Goal: Check status: Check status

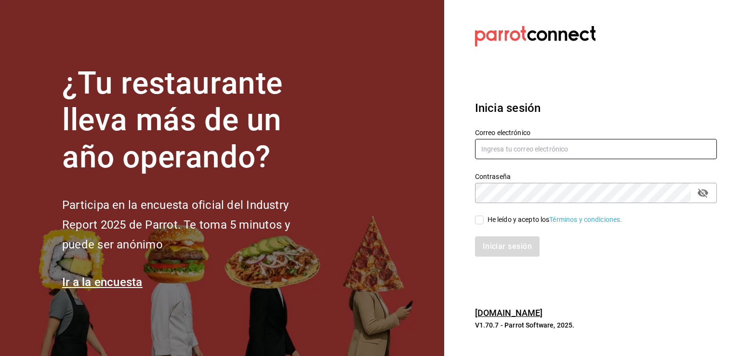
type input "[EMAIL_ADDRESS][DOMAIN_NAME]"
click at [700, 196] on icon "passwordField" at bounding box center [703, 193] width 12 height 12
click at [482, 224] on label "He leído y acepto los Términos y condiciones." at bounding box center [548, 219] width 147 height 10
click at [482, 224] on input "He leído y acepto los Términos y condiciones." at bounding box center [479, 219] width 9 height 9
checkbox input "true"
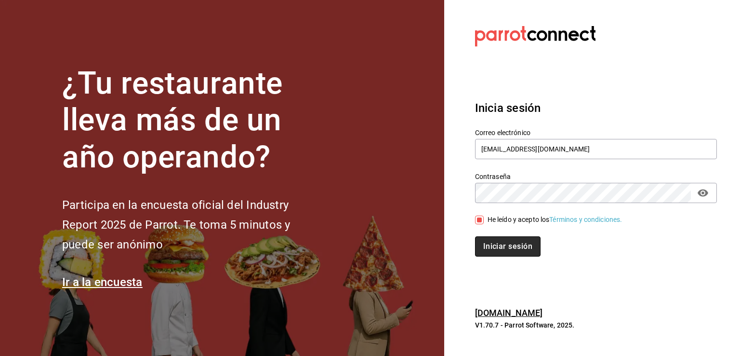
click at [516, 244] on button "Iniciar sesión" at bounding box center [508, 246] width 66 height 20
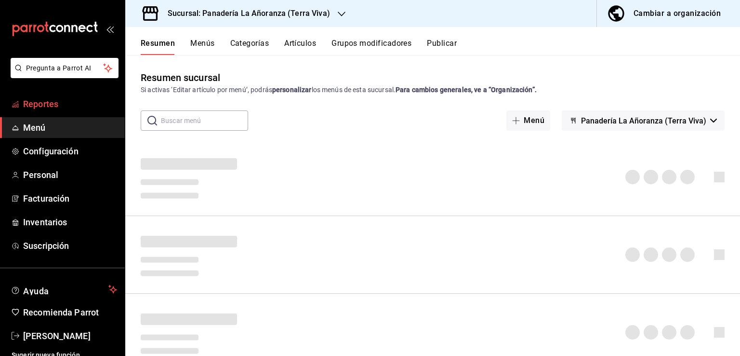
click at [49, 111] on link "Reportes" at bounding box center [62, 103] width 125 height 21
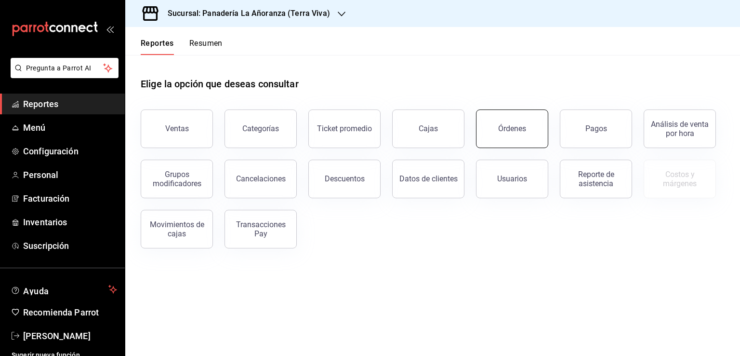
click at [503, 131] on div "Órdenes" at bounding box center [512, 128] width 28 height 9
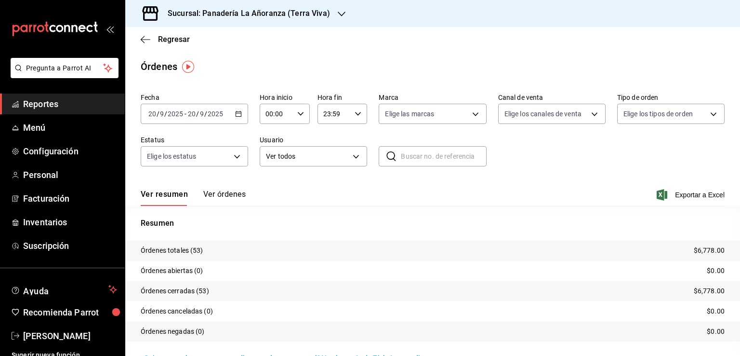
click at [340, 11] on icon "button" at bounding box center [342, 14] width 8 height 8
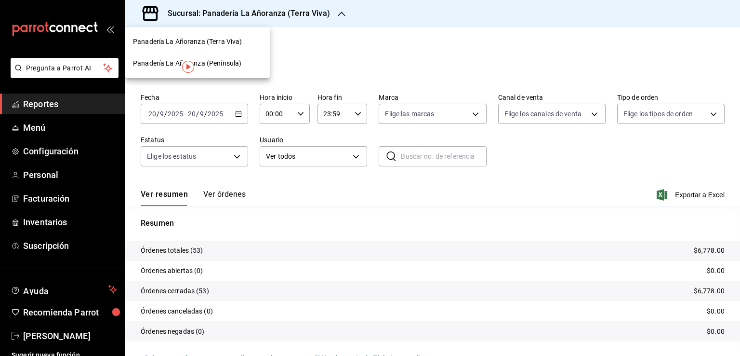
click at [238, 64] on span "Panadería La Añoranza (Península)" at bounding box center [187, 63] width 108 height 10
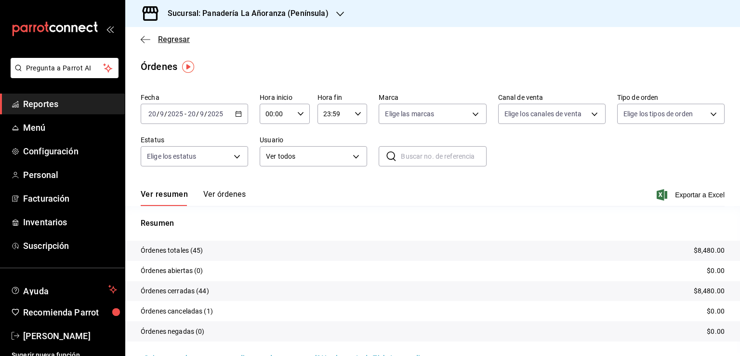
click at [146, 42] on icon "button" at bounding box center [146, 39] width 10 height 9
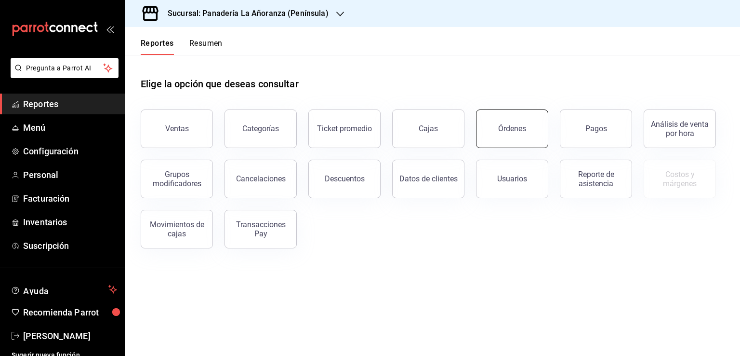
click at [500, 132] on div "Órdenes" at bounding box center [512, 128] width 28 height 9
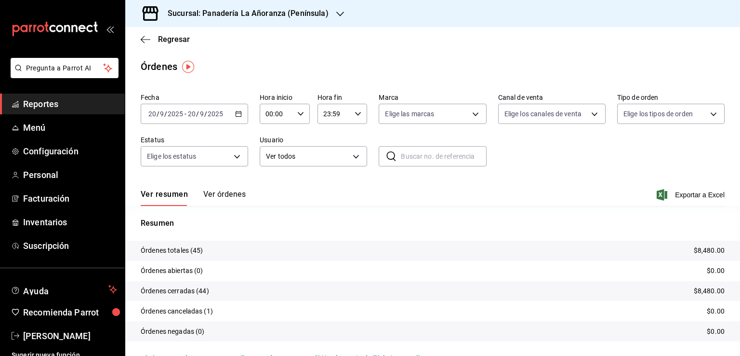
click at [219, 119] on div "[DATE] [DATE] - [DATE] [DATE]" at bounding box center [194, 114] width 107 height 20
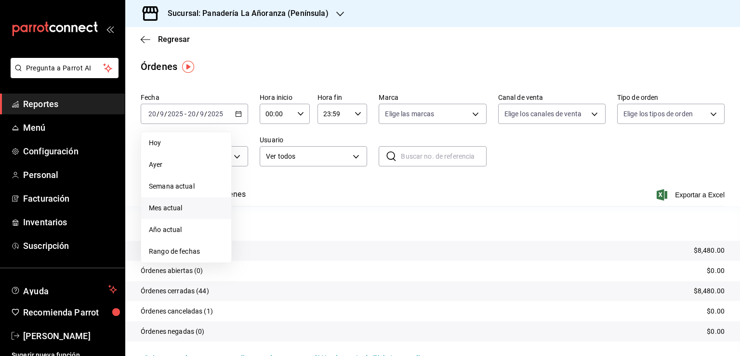
click at [195, 210] on span "Mes actual" at bounding box center [186, 208] width 75 height 10
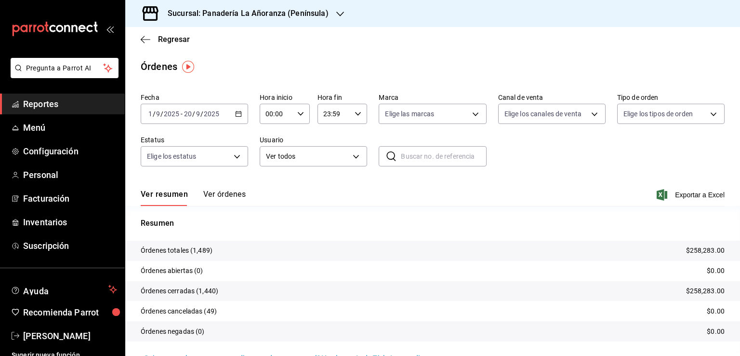
click at [337, 13] on icon "button" at bounding box center [340, 14] width 8 height 8
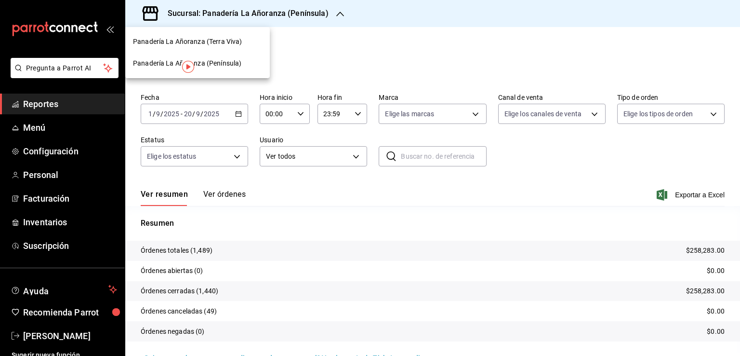
click at [211, 47] on div "Panadería La Añoranza (Terra Viva)" at bounding box center [197, 42] width 145 height 22
